Goal: Obtain resource: Obtain resource

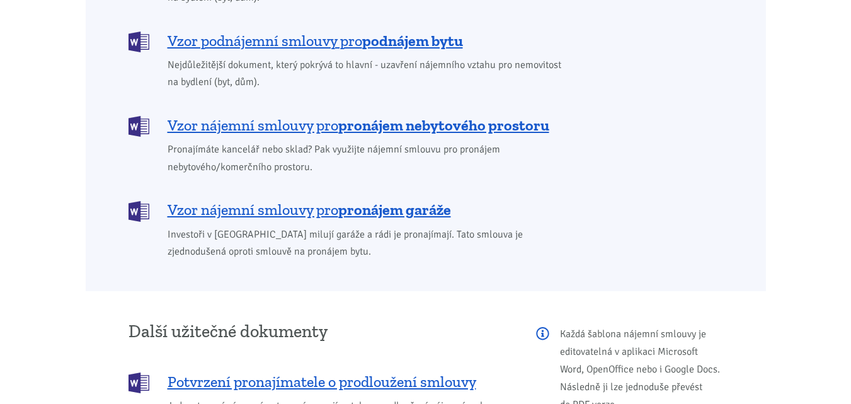
scroll to position [1134, 0]
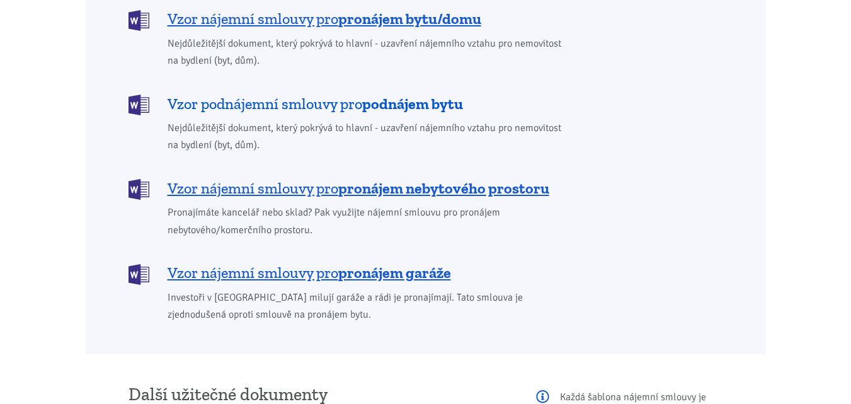
click at [283, 94] on span "Vzor podnájemní smlouvy pro podnájem bytu" at bounding box center [315, 104] width 295 height 20
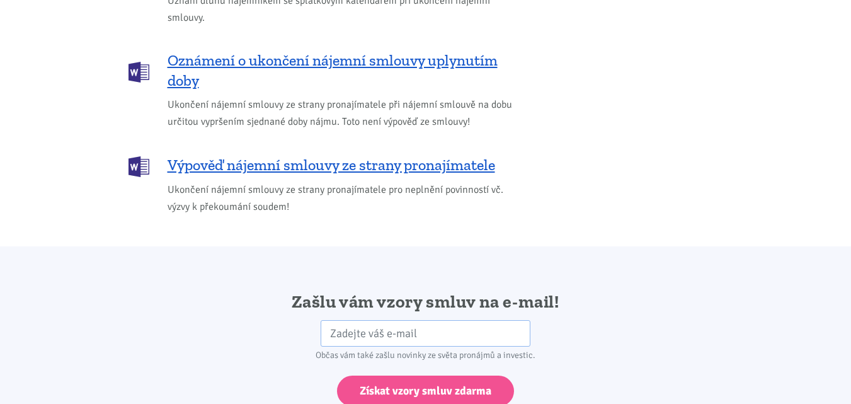
scroll to position [2104, 0]
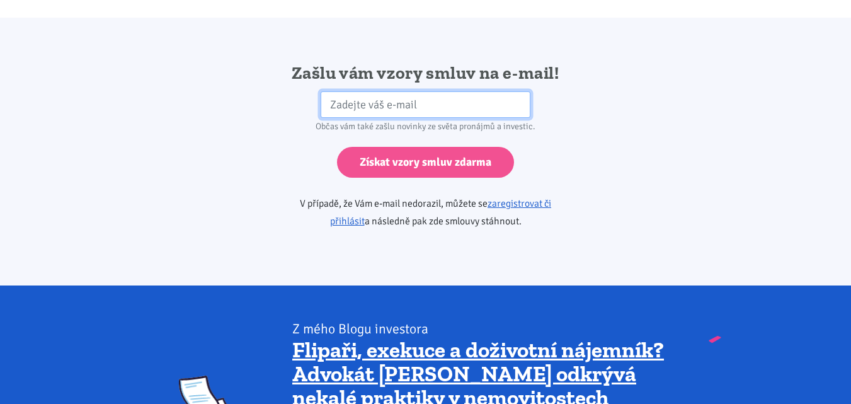
click at [376, 91] on input "email" at bounding box center [426, 104] width 210 height 27
type input "[EMAIL_ADDRESS][DOMAIN_NAME]"
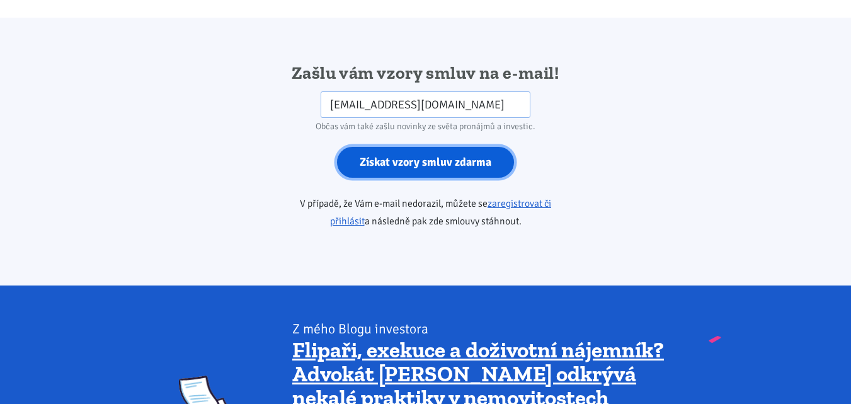
click at [427, 147] on input "Získat vzory smluv zdarma" at bounding box center [425, 162] width 177 height 31
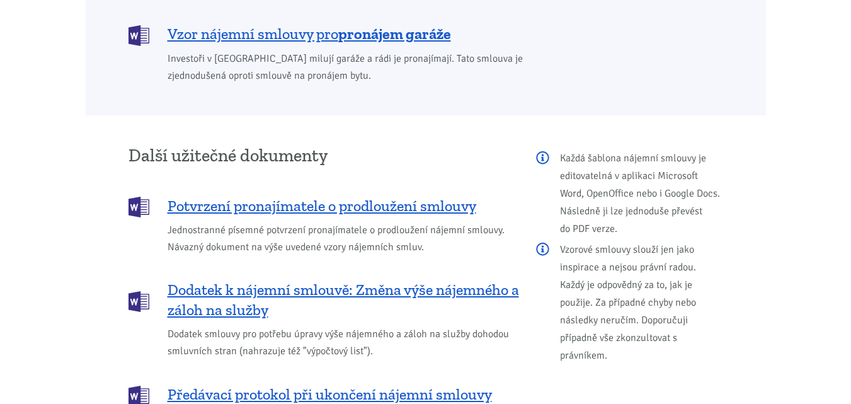
scroll to position [1348, 0]
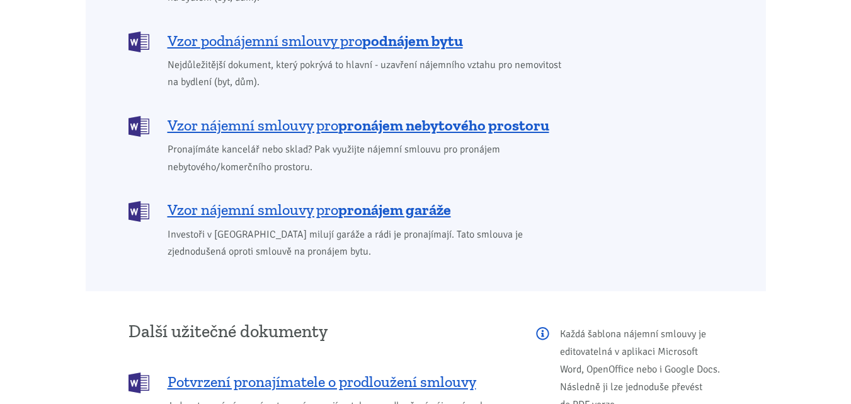
scroll to position [1134, 0]
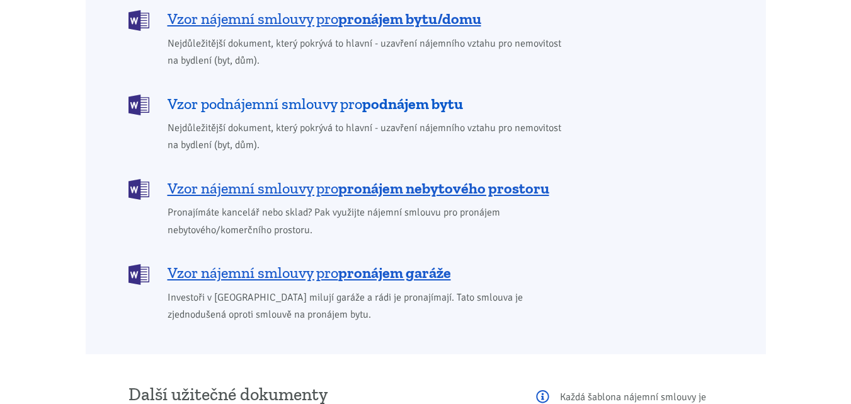
click at [286, 94] on span "Vzor podnájemní smlouvy pro podnájem bytu" at bounding box center [315, 104] width 295 height 20
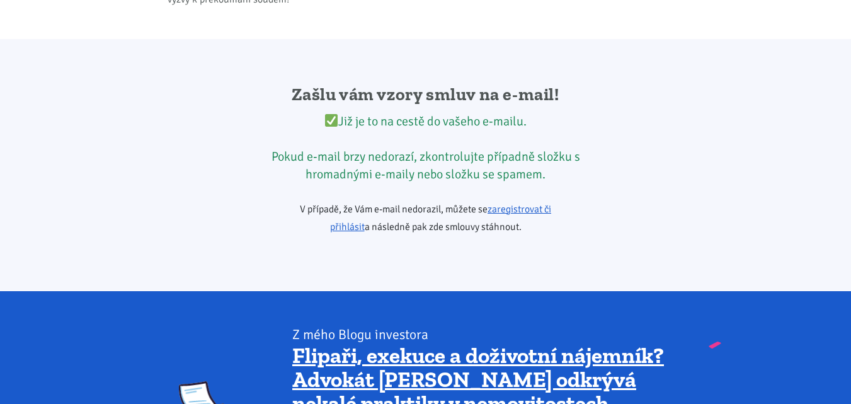
scroll to position [2104, 0]
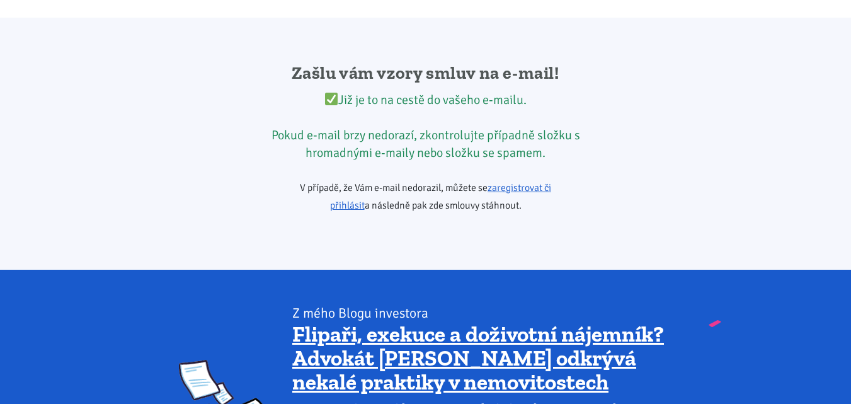
click at [332, 93] on img at bounding box center [331, 99] width 13 height 13
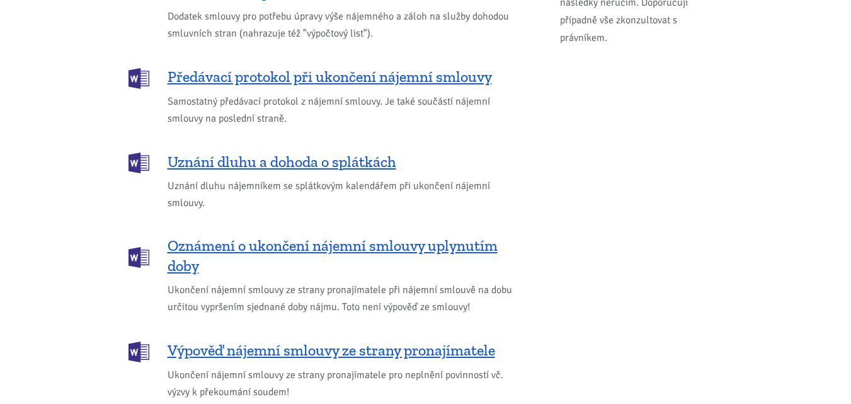
scroll to position [1663, 0]
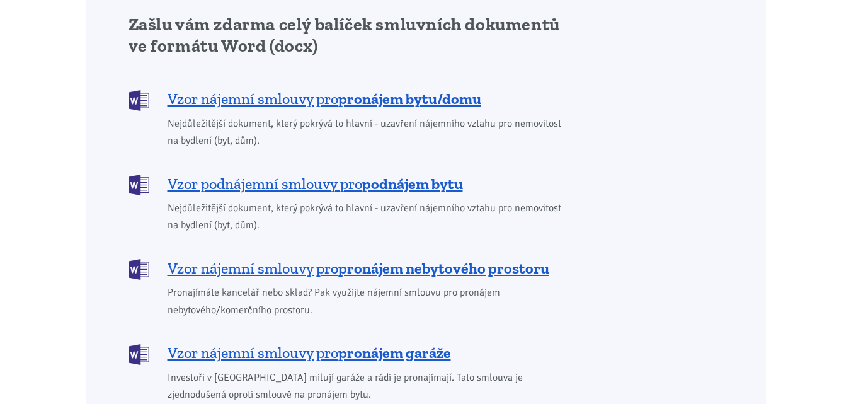
scroll to position [1033, 0]
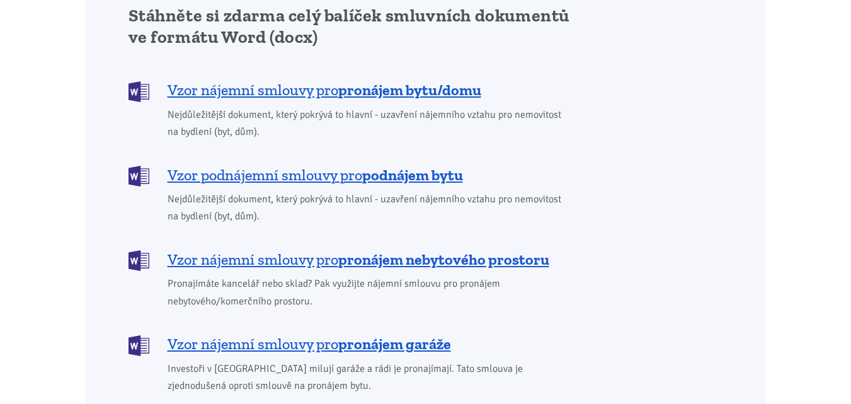
scroll to position [1134, 0]
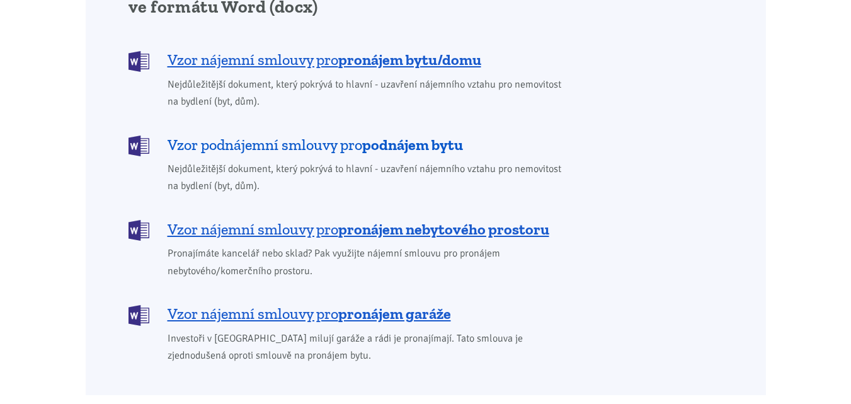
click at [300, 135] on span "Vzor podnájemní smlouvy pro podnájem bytu" at bounding box center [315, 145] width 295 height 20
